Goal: Information Seeking & Learning: Check status

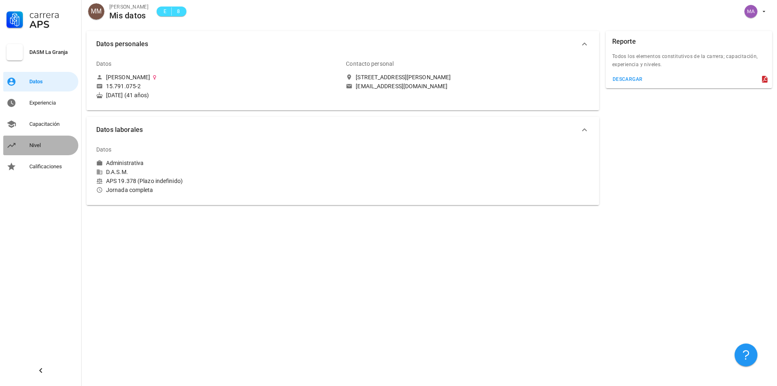
click at [47, 140] on div "Nivel" at bounding box center [52, 145] width 46 height 13
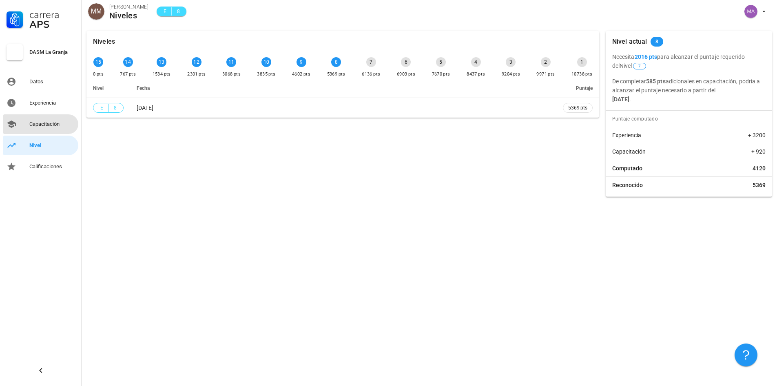
click at [45, 123] on div "Capacitación" at bounding box center [52, 124] width 46 height 7
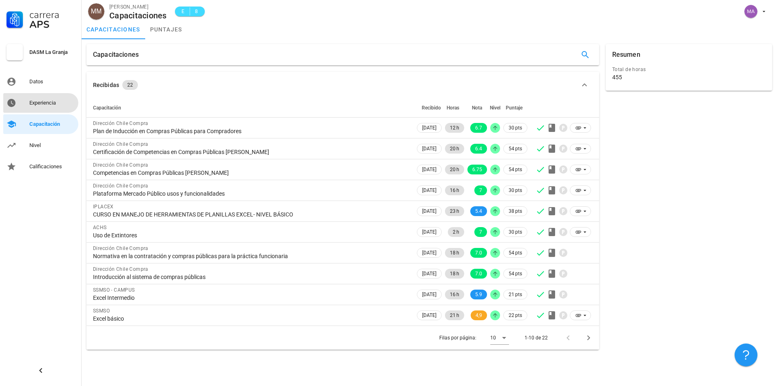
click at [45, 102] on div "Experiencia" at bounding box center [52, 103] width 46 height 7
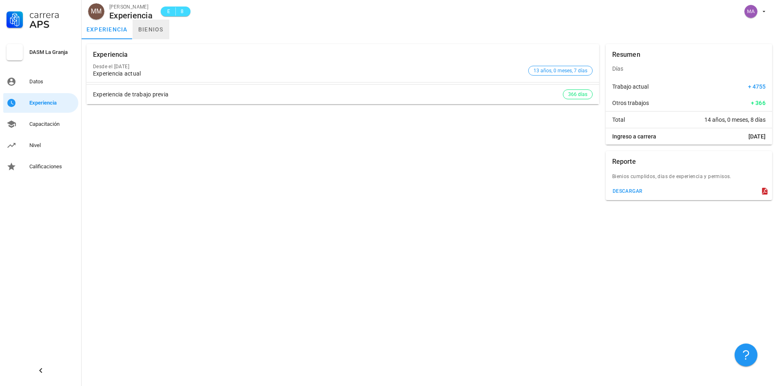
click at [156, 30] on link "bienios" at bounding box center [151, 30] width 37 height 20
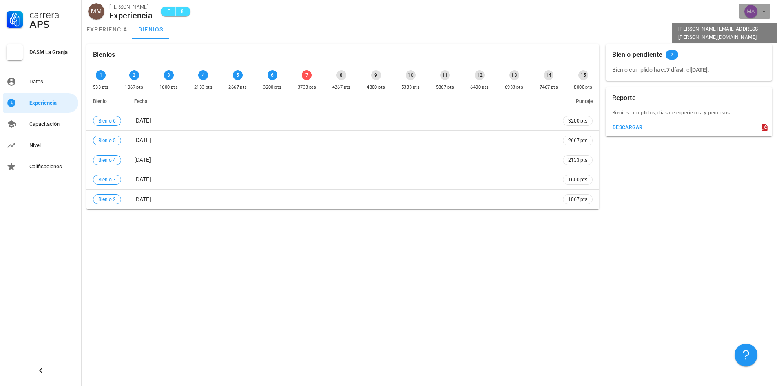
click at [763, 10] on icon "button" at bounding box center [764, 11] width 7 height 7
click at [757, 34] on div "Salir" at bounding box center [759, 32] width 13 height 16
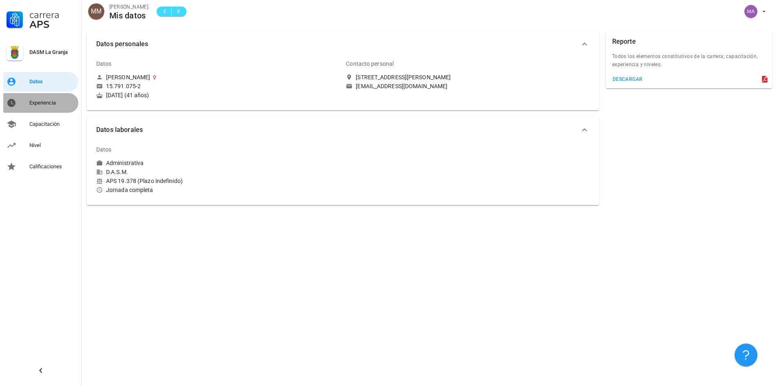
click at [54, 99] on div "Experiencia" at bounding box center [52, 102] width 46 height 13
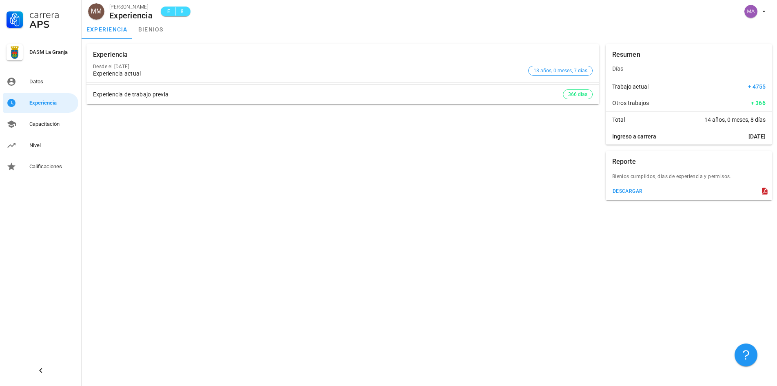
click at [133, 74] on div "Experiencia actual" at bounding box center [309, 73] width 432 height 7
click at [142, 27] on link "bienios" at bounding box center [151, 30] width 37 height 20
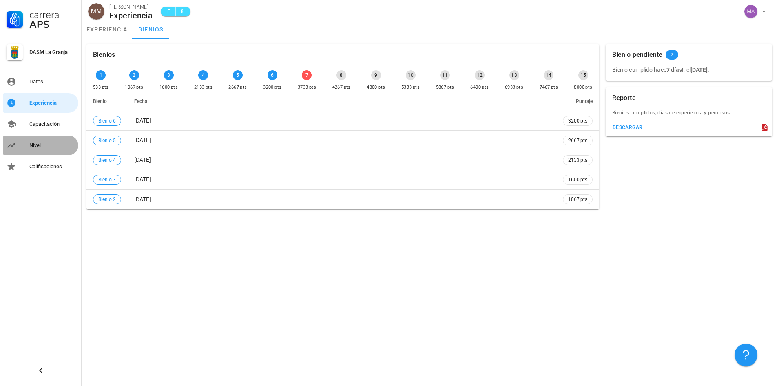
click at [35, 149] on div "Nivel" at bounding box center [52, 145] width 46 height 13
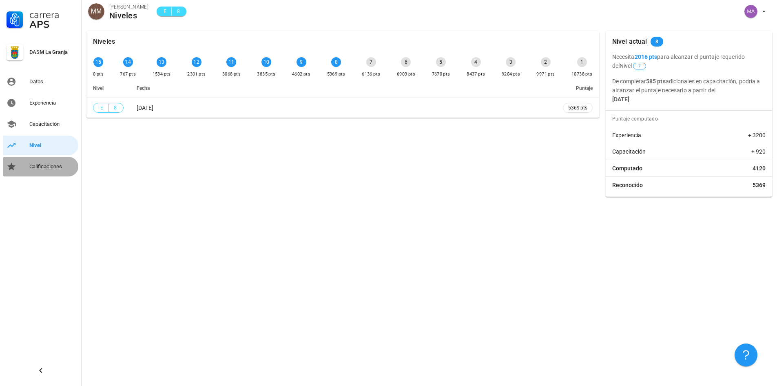
click at [48, 167] on div "Calificaciones" at bounding box center [52, 166] width 46 height 7
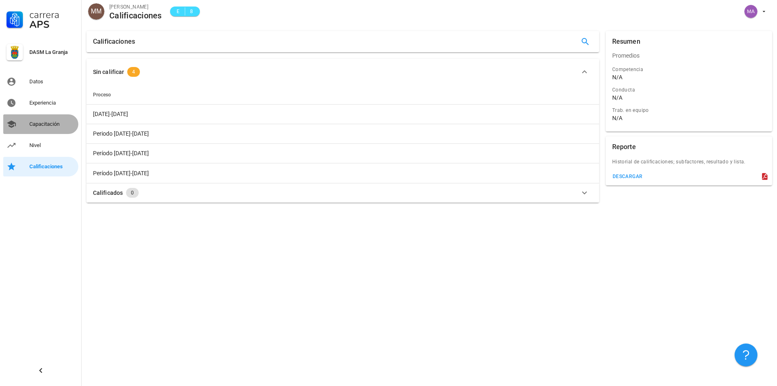
click at [47, 122] on div "Capacitación" at bounding box center [52, 124] width 46 height 7
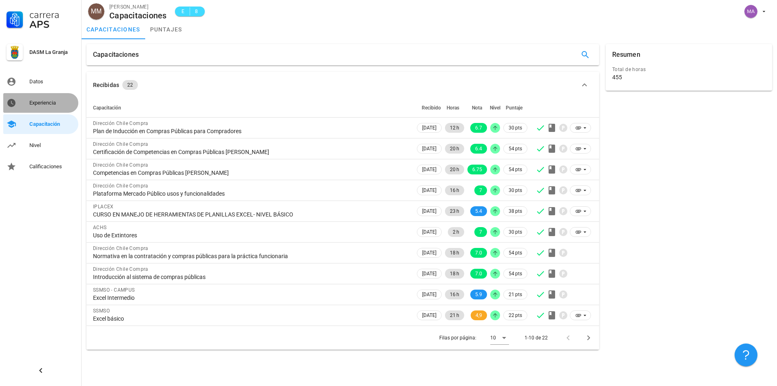
click at [49, 106] on div "Experiencia" at bounding box center [52, 103] width 46 height 7
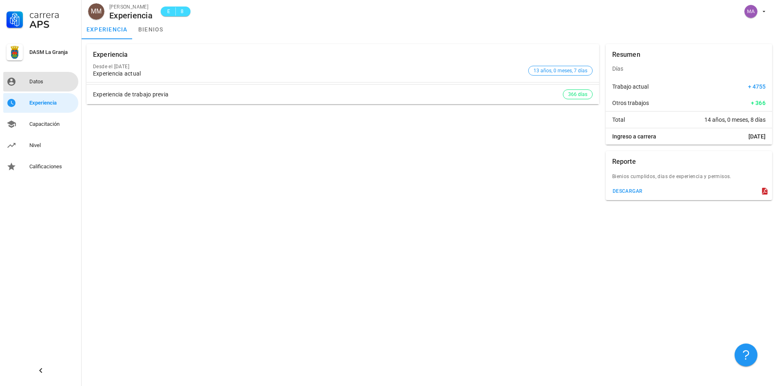
click at [56, 78] on div "Datos" at bounding box center [52, 81] width 46 height 13
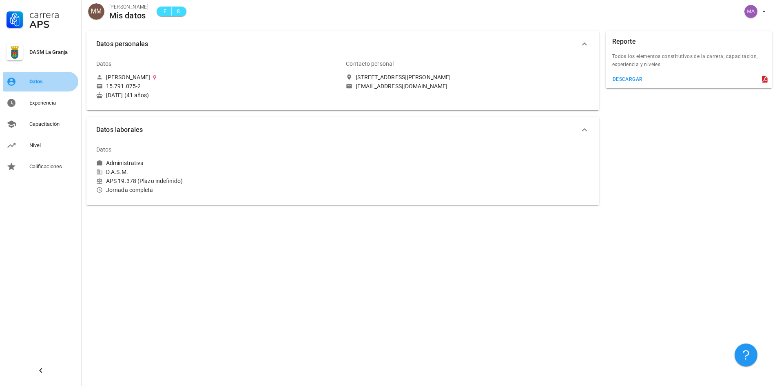
click at [32, 87] on div "Datos" at bounding box center [52, 81] width 46 height 13
click at [53, 100] on div "Experiencia" at bounding box center [52, 103] width 46 height 7
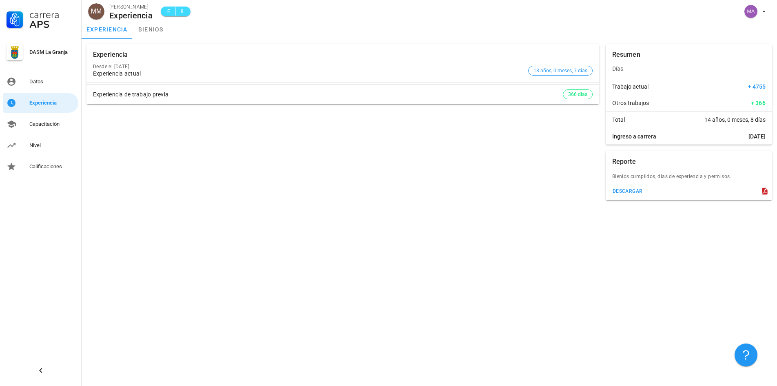
click at [174, 94] on div "Experiencia de trabajo previa" at bounding box center [328, 94] width 470 height 7
click at [578, 98] on span "366 días" at bounding box center [577, 94] width 19 height 9
click at [48, 125] on div "Capacitación" at bounding box center [52, 124] width 46 height 7
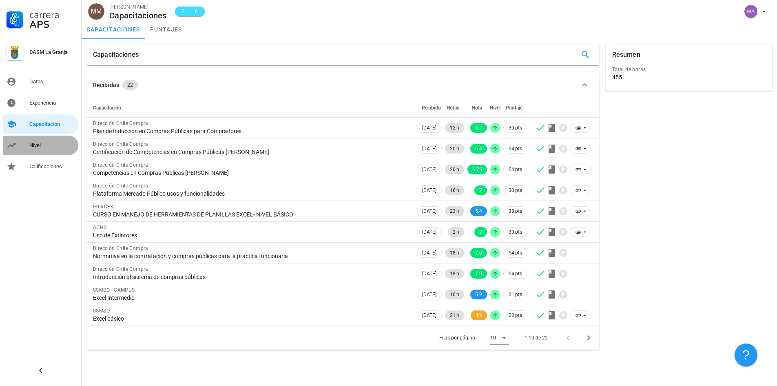
click at [37, 143] on div "Nivel" at bounding box center [52, 145] width 46 height 7
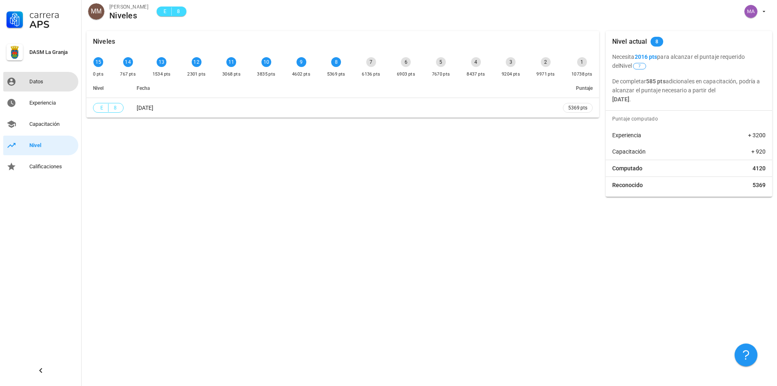
click at [41, 77] on div "Datos" at bounding box center [52, 81] width 46 height 13
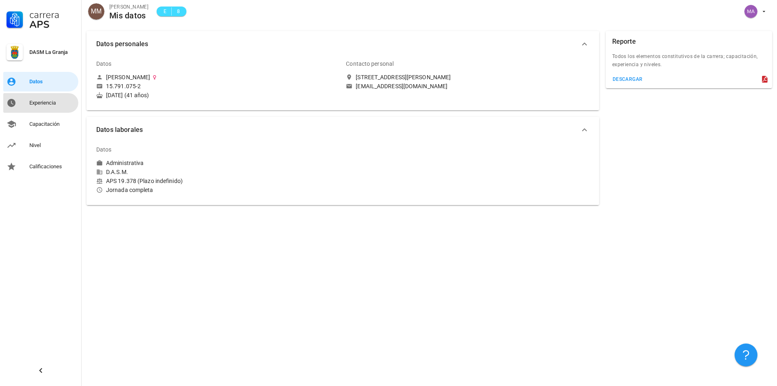
click at [38, 102] on div "Experiencia" at bounding box center [52, 103] width 46 height 7
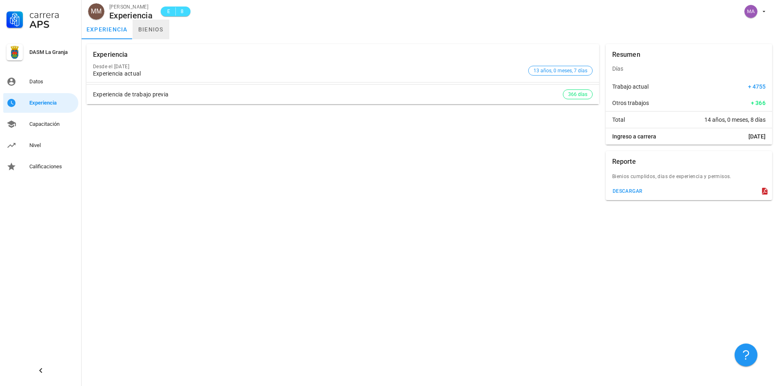
click at [156, 31] on link "bienios" at bounding box center [151, 30] width 37 height 20
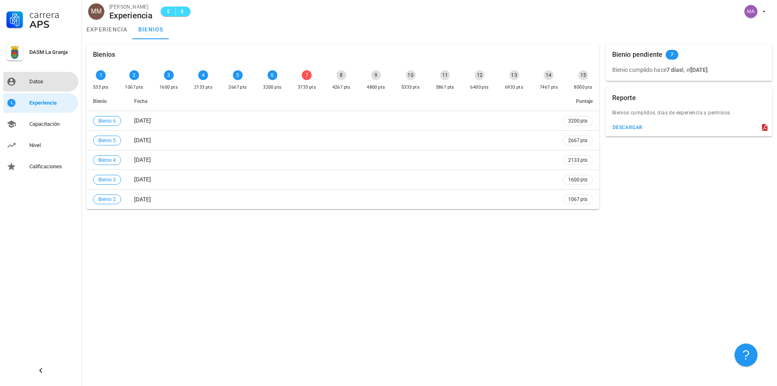
click at [35, 80] on div "Datos" at bounding box center [52, 81] width 46 height 7
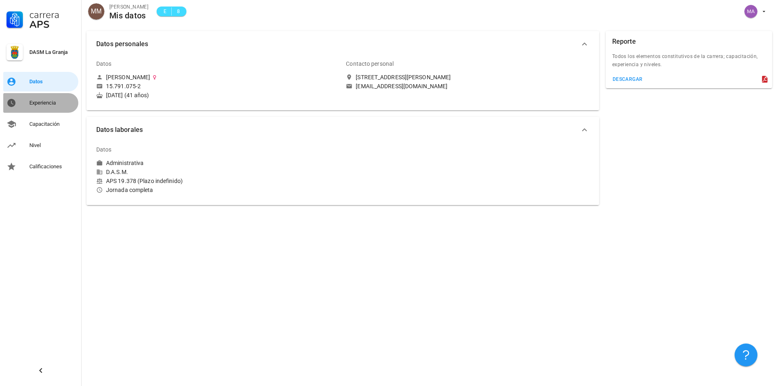
click at [45, 106] on div "Experiencia" at bounding box center [52, 102] width 46 height 13
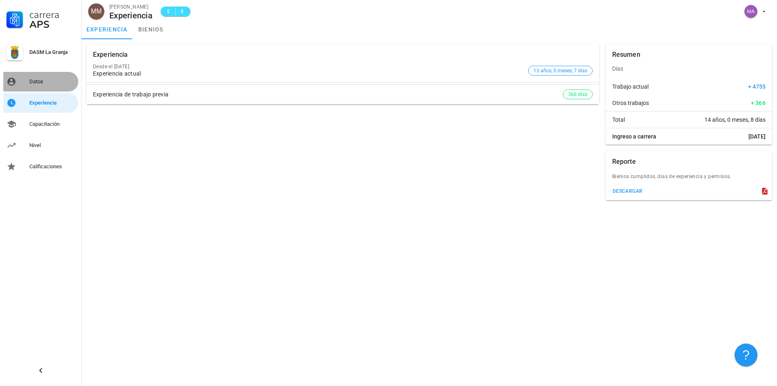
click at [45, 82] on div "Datos" at bounding box center [52, 81] width 46 height 7
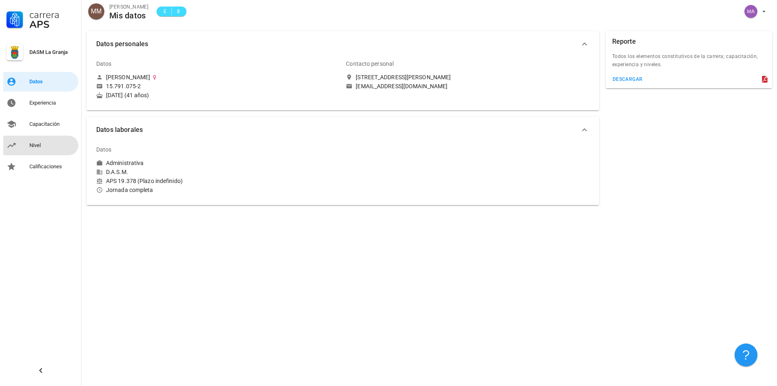
click at [44, 147] on div "Nivel" at bounding box center [52, 145] width 46 height 7
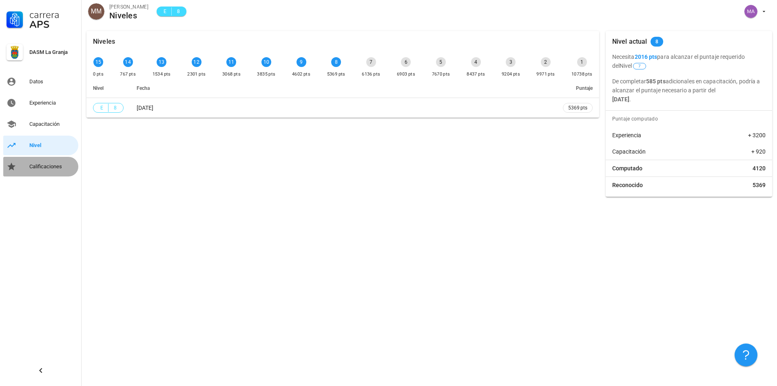
click at [49, 165] on div "Calificaciones" at bounding box center [52, 166] width 46 height 7
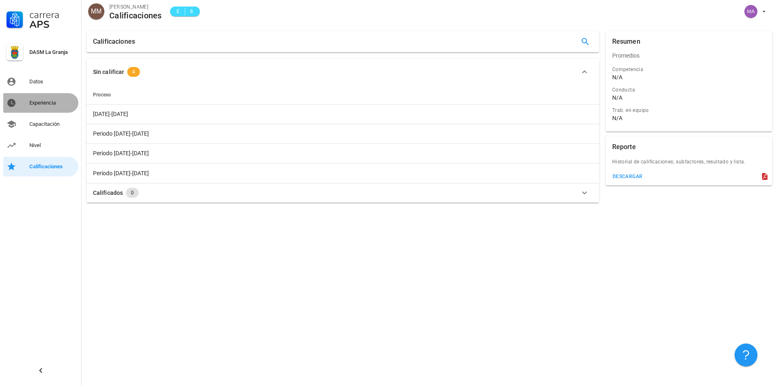
click at [38, 99] on div "Experiencia" at bounding box center [52, 102] width 46 height 13
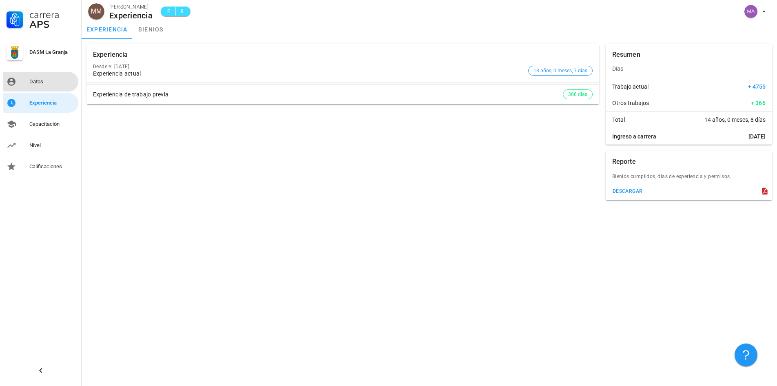
click at [34, 83] on div "Datos" at bounding box center [52, 81] width 46 height 7
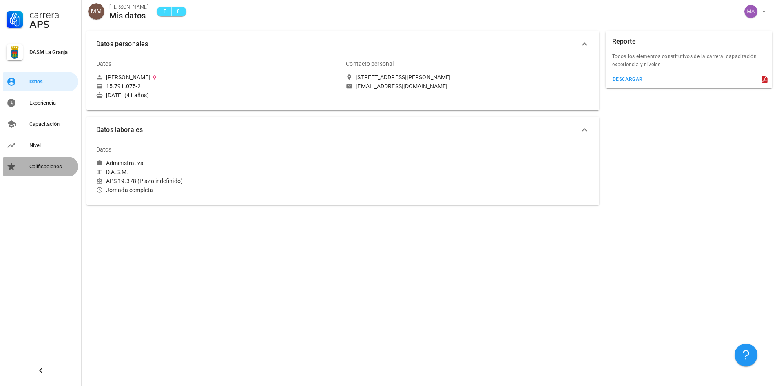
click at [53, 168] on div "Calificaciones" at bounding box center [52, 166] width 46 height 7
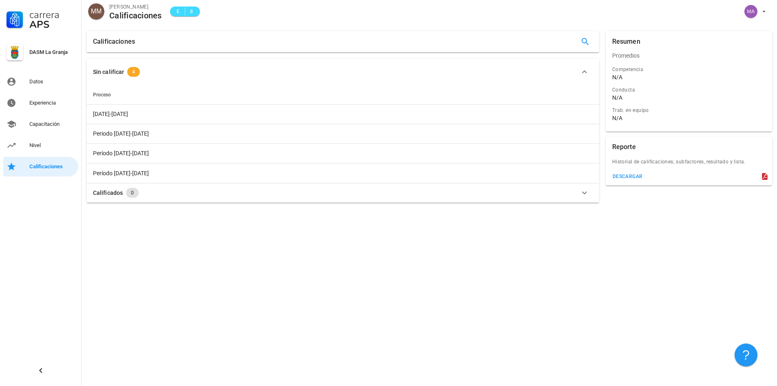
click at [582, 188] on icon "button" at bounding box center [585, 193] width 10 height 10
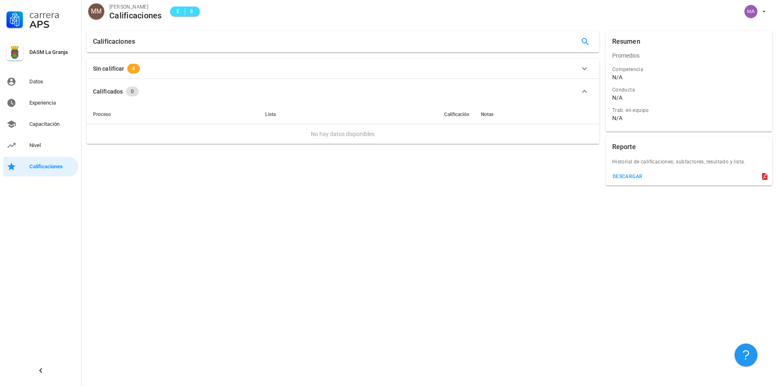
drag, startPoint x: 85, startPoint y: 60, endPoint x: 89, endPoint y: 61, distance: 4.3
click at [87, 60] on div "Sin calificar 4 Proceso 2023-2024 Periodo 2019-2020 Período 2018-2019 Período 2…" at bounding box center [342, 100] width 519 height 91
click at [100, 65] on div "Sin calificar" at bounding box center [108, 68] width 31 height 9
